Goal: Task Accomplishment & Management: Complete application form

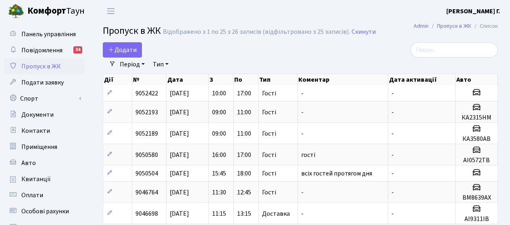
select select "25"
click at [121, 50] on span "Додати" at bounding box center [122, 50] width 29 height 9
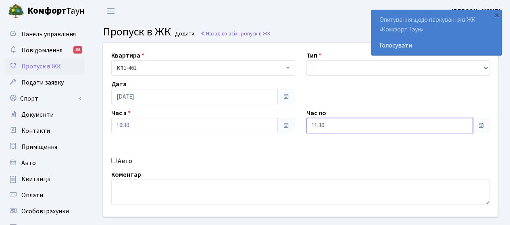
drag, startPoint x: 341, startPoint y: 127, endPoint x: 270, endPoint y: 129, distance: 71.4
click at [270, 128] on div "Квартира <b>КТ</b>&nbsp;&nbsp;&nbsp;&nbsp;1-461 КТ 1-461 Тип - Доставка Таксі Г…" at bounding box center [300, 130] width 406 height 174
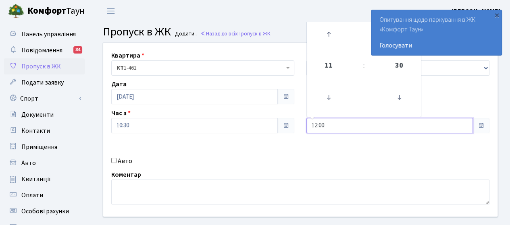
type input "12:00"
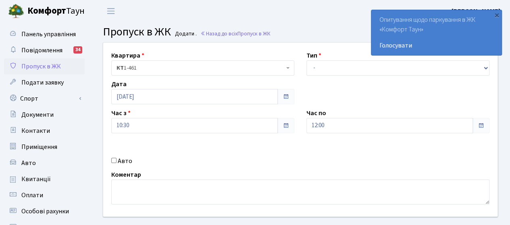
click at [118, 161] on label "Авто" at bounding box center [125, 161] width 15 height 10
click at [116, 161] on input "Авто" at bounding box center [113, 160] width 5 height 5
checkbox input "true"
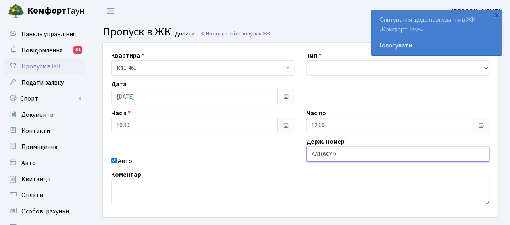
type input "АА1090YD"
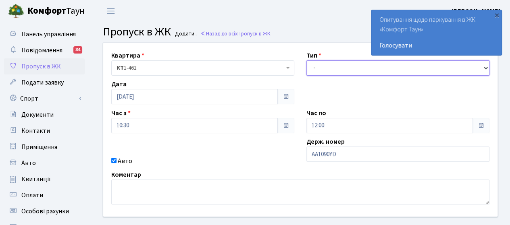
click at [336, 66] on select "- Доставка Таксі Гості Сервіс" at bounding box center [397, 67] width 183 height 15
select select "3"
click at [306, 60] on select "- Доставка Таксі Гості Сервіс" at bounding box center [397, 67] width 183 height 15
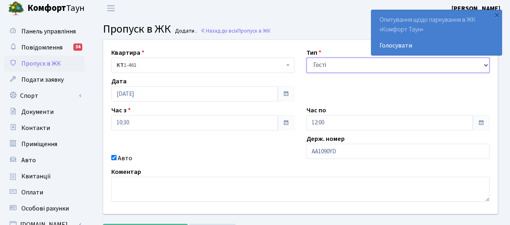
scroll to position [121, 0]
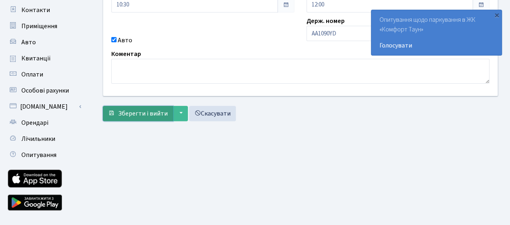
click at [143, 111] on span "Зберегти і вийти" at bounding box center [143, 113] width 50 height 9
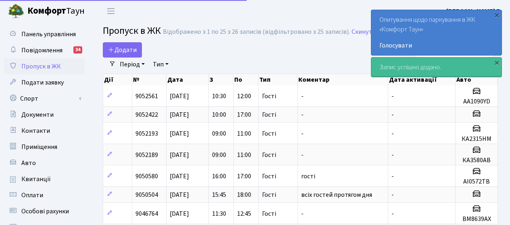
select select "25"
